Goal: Task Accomplishment & Management: Use online tool/utility

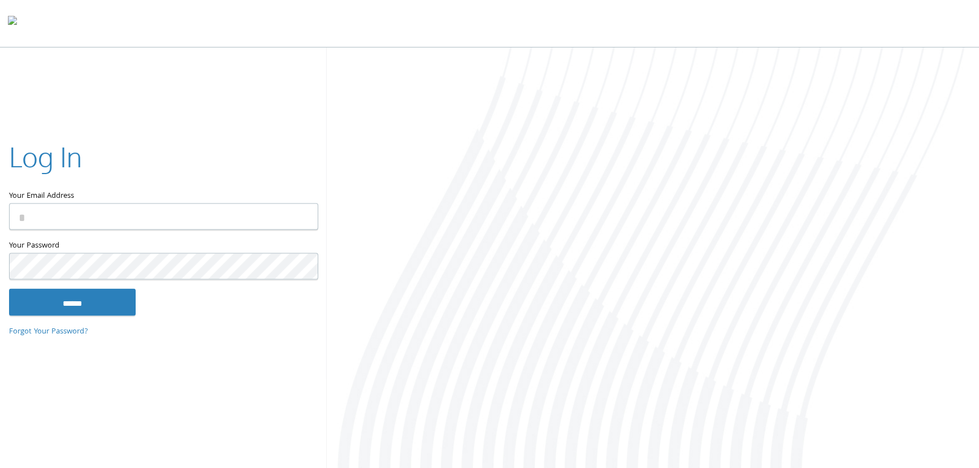
type input "**********"
click at [107, 294] on input "******" at bounding box center [72, 301] width 127 height 27
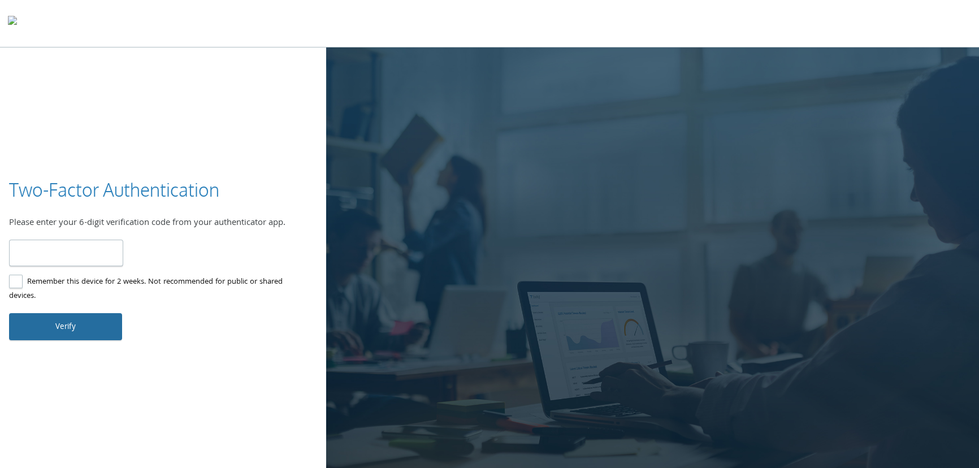
type input "******"
click at [95, 329] on button "Verify" at bounding box center [65, 326] width 113 height 27
